Goal: Task Accomplishment & Management: Use online tool/utility

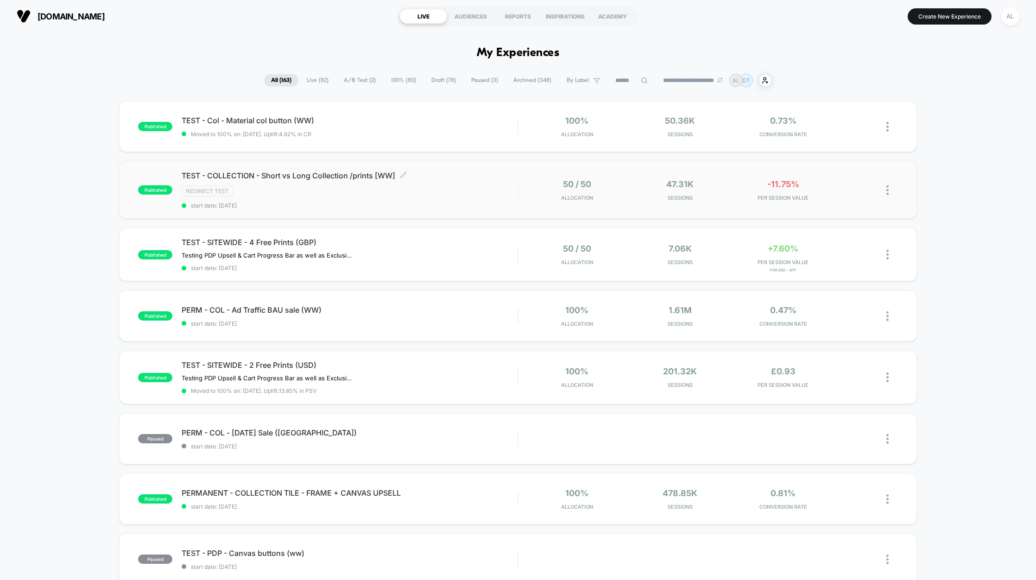
click at [480, 187] on div "Redirect Test" at bounding box center [350, 191] width 336 height 11
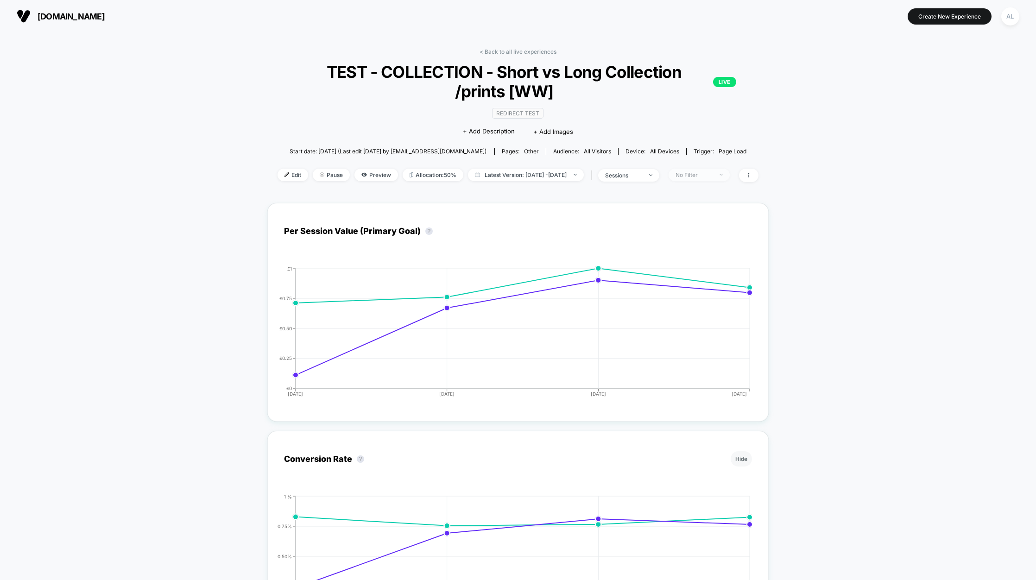
click at [713, 177] on div "No Filter" at bounding box center [694, 174] width 37 height 7
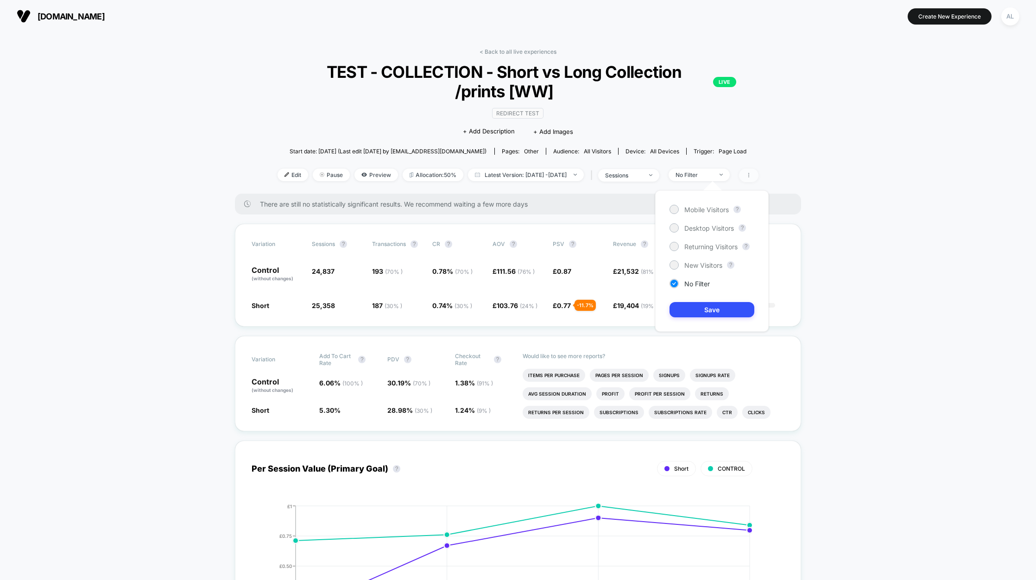
click at [758, 175] on span at bounding box center [748, 175] width 19 height 13
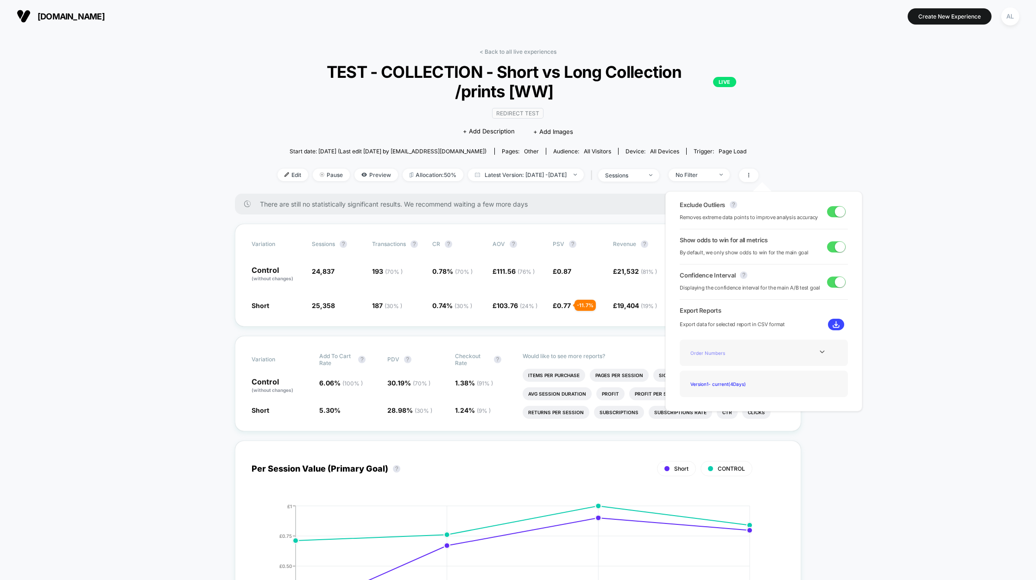
click at [738, 354] on div "Order Numbers" at bounding box center [724, 353] width 74 height 13
click at [804, 352] on div at bounding box center [822, 351] width 38 height 7
click at [717, 365] on div "Experience Data" at bounding box center [724, 365] width 74 height 13
click at [820, 351] on icon at bounding box center [822, 352] width 5 height 3
click at [704, 363] on div "Experience Data" at bounding box center [724, 365] width 74 height 13
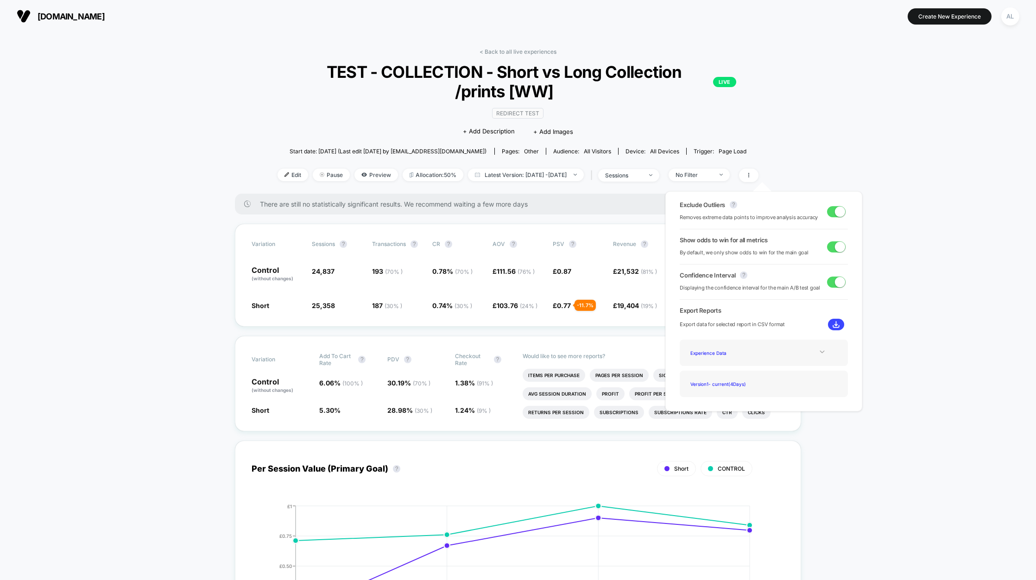
click at [829, 323] on button at bounding box center [836, 325] width 16 height 12
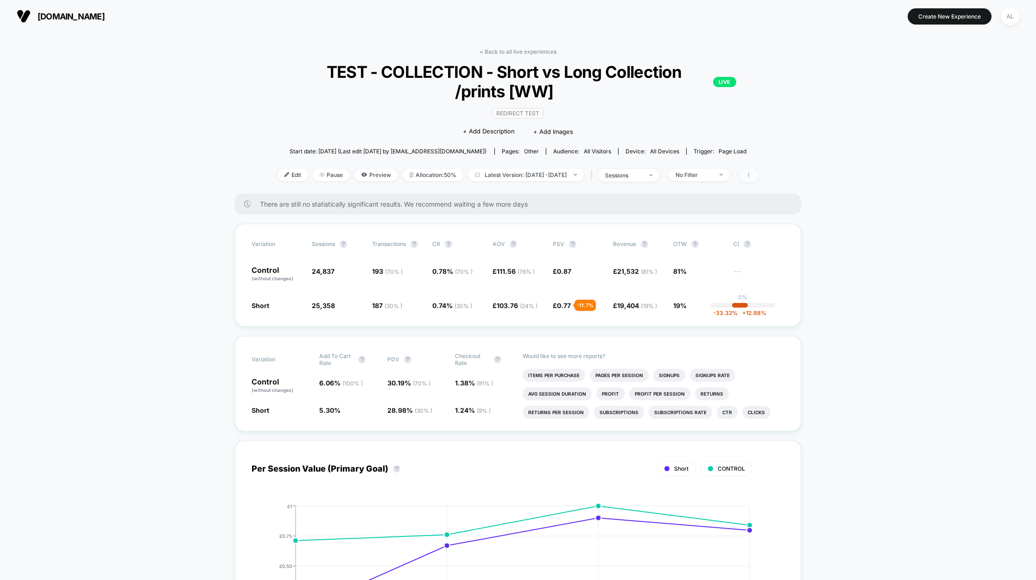
click at [758, 170] on span at bounding box center [748, 175] width 19 height 13
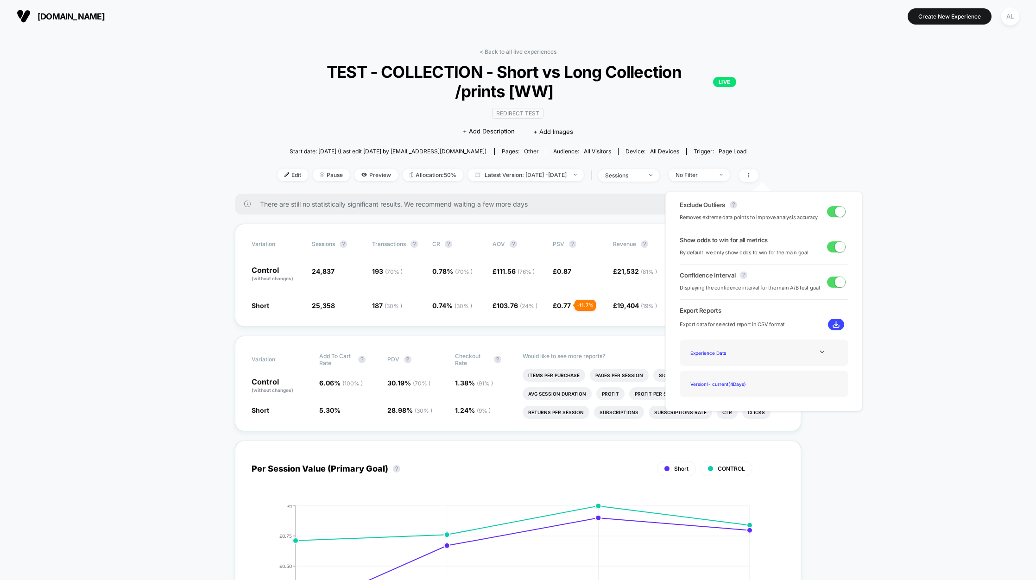
click at [748, 345] on div "Experience Data" at bounding box center [764, 353] width 168 height 26
click at [721, 350] on div "Experience Data" at bounding box center [724, 353] width 74 height 13
click at [827, 354] on div at bounding box center [822, 351] width 38 height 7
click at [714, 353] on div "Order Numbers" at bounding box center [724, 353] width 74 height 13
click at [833, 325] on img at bounding box center [836, 324] width 7 height 7
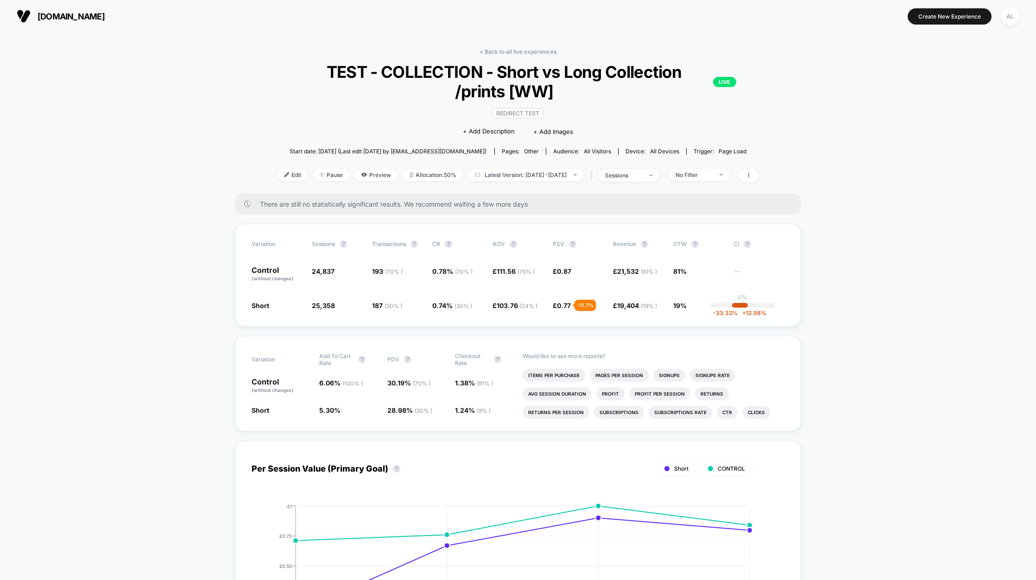
click at [320, 172] on img at bounding box center [322, 174] width 5 height 5
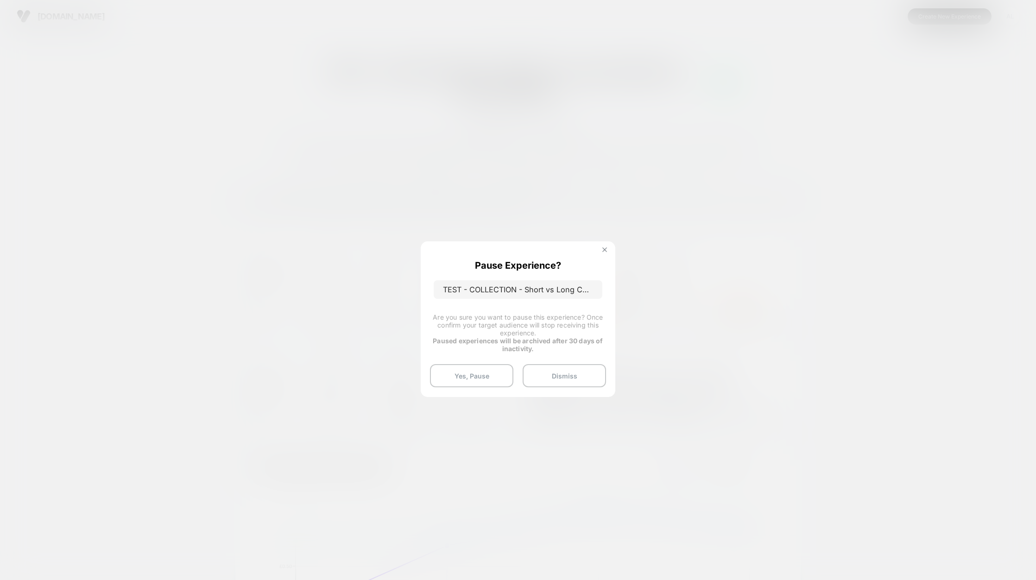
click at [604, 250] on img at bounding box center [604, 249] width 5 height 5
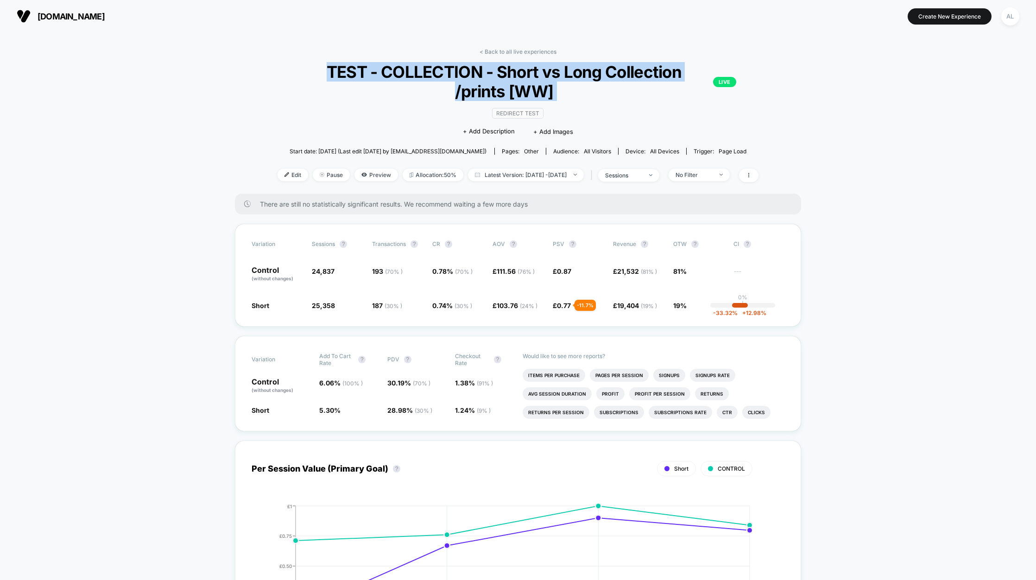
drag, startPoint x: 346, startPoint y: 75, endPoint x: 559, endPoint y: 101, distance: 214.7
click at [559, 101] on div "< Back to all live experiences TEST - COLLECTION - Short vs Long Collection /pr…" at bounding box center [518, 120] width 485 height 145
copy div "TEST - COLLECTION - Short vs Long Collection /prints [WW] LIVE"
